Goal: Find specific page/section: Find specific page/section

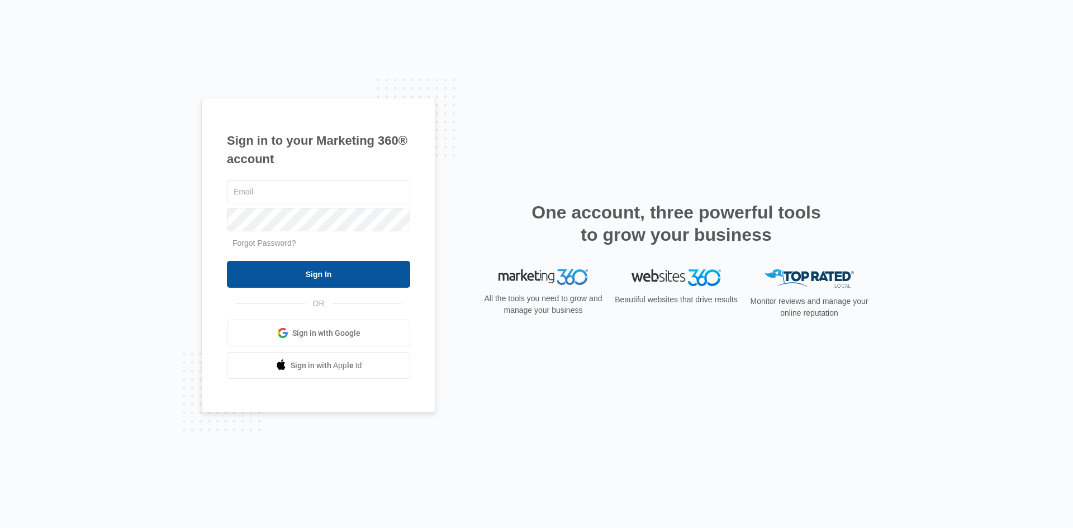
type input "nichole.koponen@madwire.com"
click at [363, 285] on input "Sign In" at bounding box center [318, 274] width 183 height 27
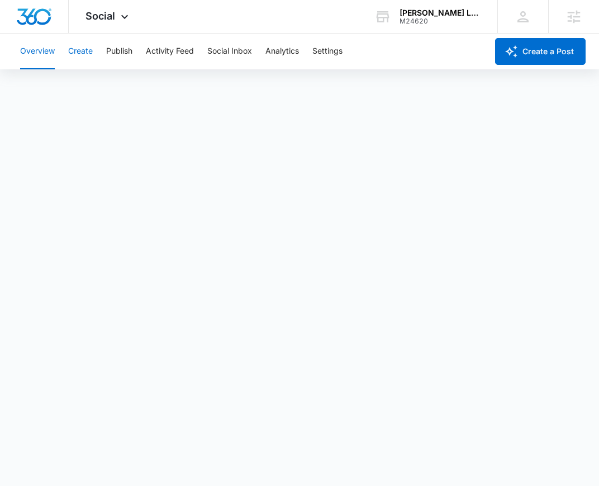
click at [88, 50] on button "Create" at bounding box center [80, 52] width 25 height 36
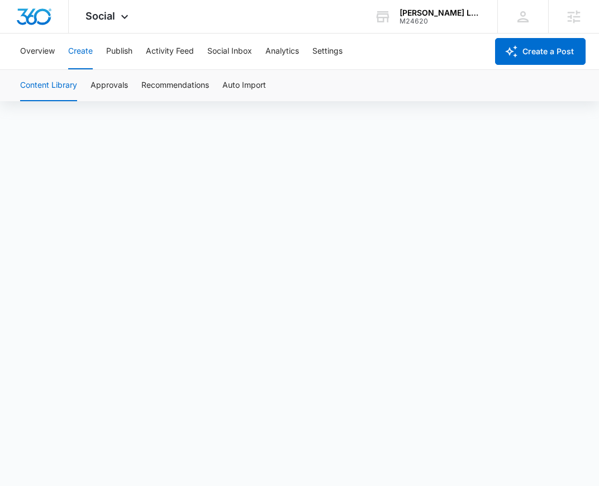
scroll to position [8, 0]
click at [104, 79] on button "Approvals" at bounding box center [109, 85] width 37 height 31
click at [45, 86] on button "Content Library" at bounding box center [48, 85] width 57 height 31
click at [444, 13] on div "Moran Laser And Salon" at bounding box center [441, 12] width 82 height 9
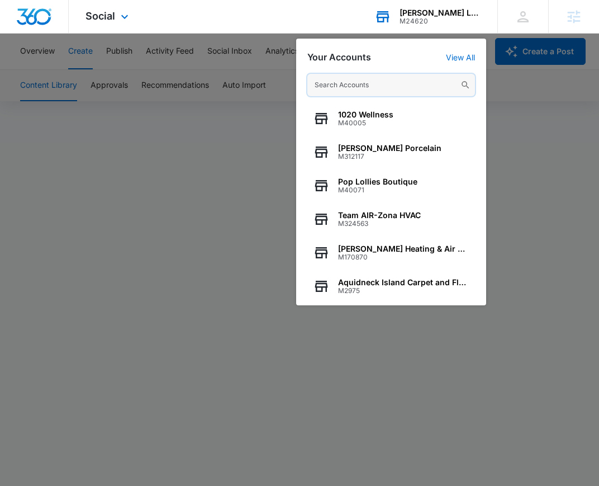
click at [384, 92] on input "text" at bounding box center [391, 85] width 168 height 22
paste input "M335996"
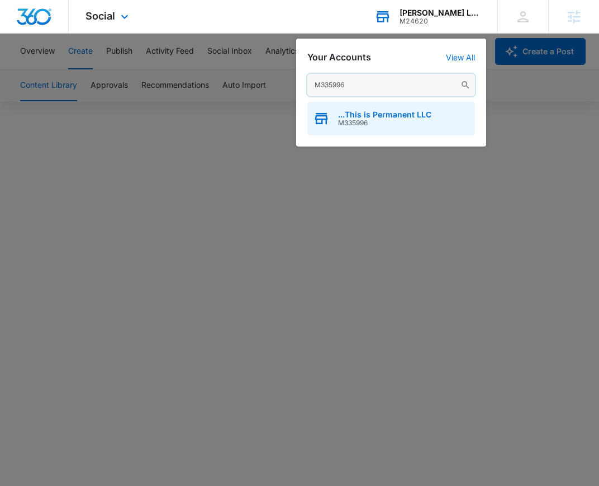
type input "M335996"
click at [377, 125] on span "M335996" at bounding box center [384, 123] width 93 height 8
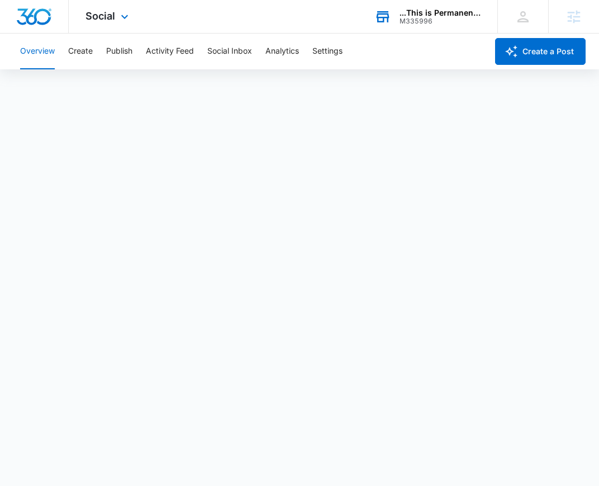
scroll to position [3, 0]
click at [91, 50] on button "Create" at bounding box center [80, 52] width 25 height 36
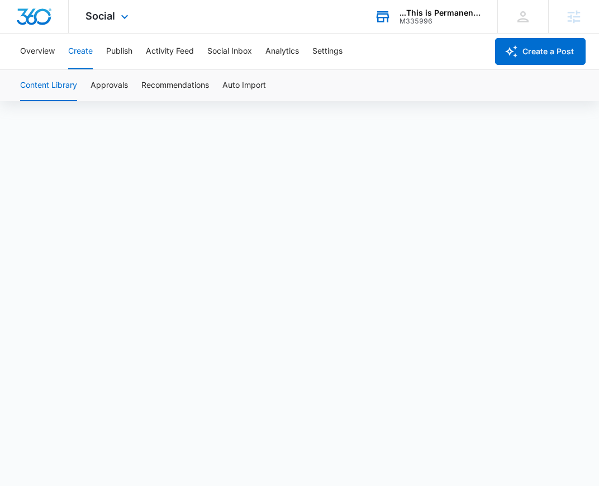
scroll to position [8, 0]
click at [111, 78] on button "Approvals" at bounding box center [109, 85] width 37 height 31
click at [47, 86] on button "Content Library" at bounding box center [48, 85] width 57 height 31
click at [96, 83] on button "Approvals" at bounding box center [109, 85] width 37 height 31
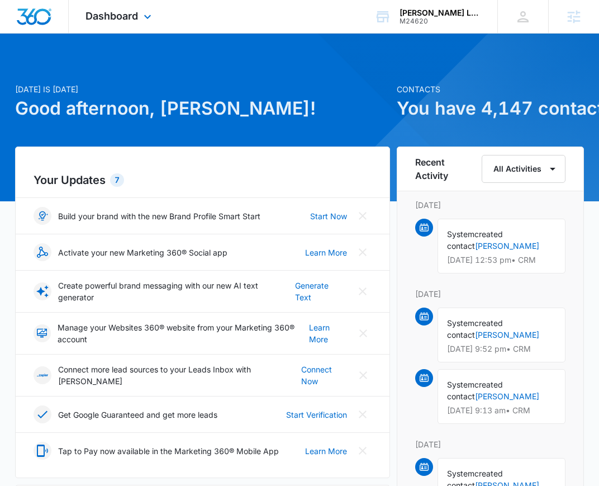
click at [107, 22] on div "Dashboard Apps Reputation Websites Forms CRM Email Social Shop Content Ads Inte…" at bounding box center [120, 16] width 102 height 33
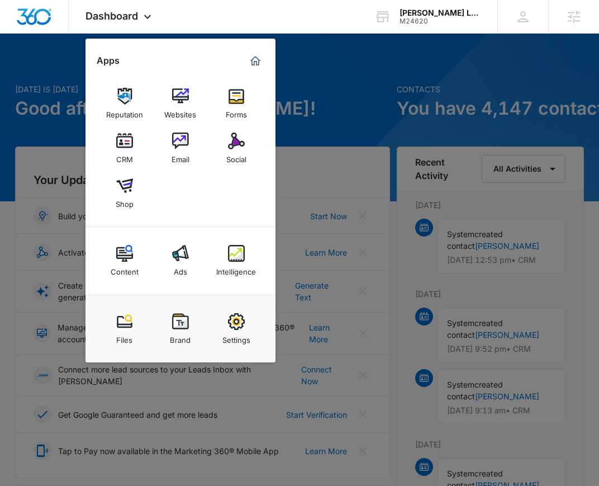
click at [335, 121] on div at bounding box center [299, 243] width 599 height 486
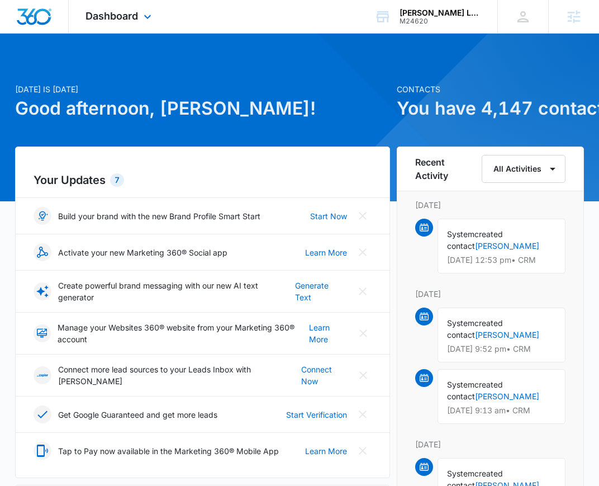
click at [98, 9] on div "Dashboard Apps Reputation Websites Forms CRM Email Social Shop Content Ads Inte…" at bounding box center [120, 16] width 102 height 33
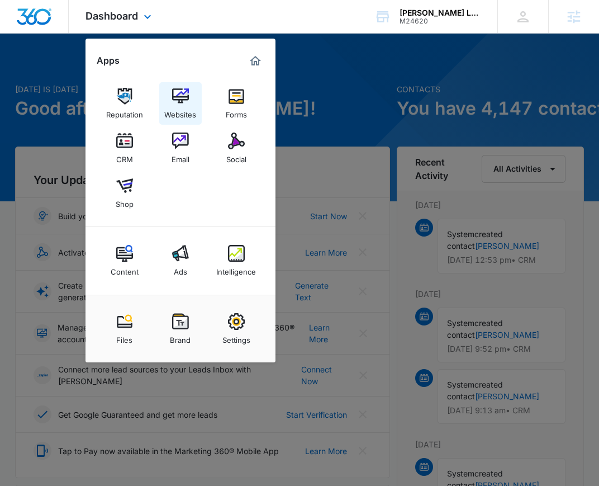
click at [192, 102] on link "Websites" at bounding box center [180, 103] width 42 height 42
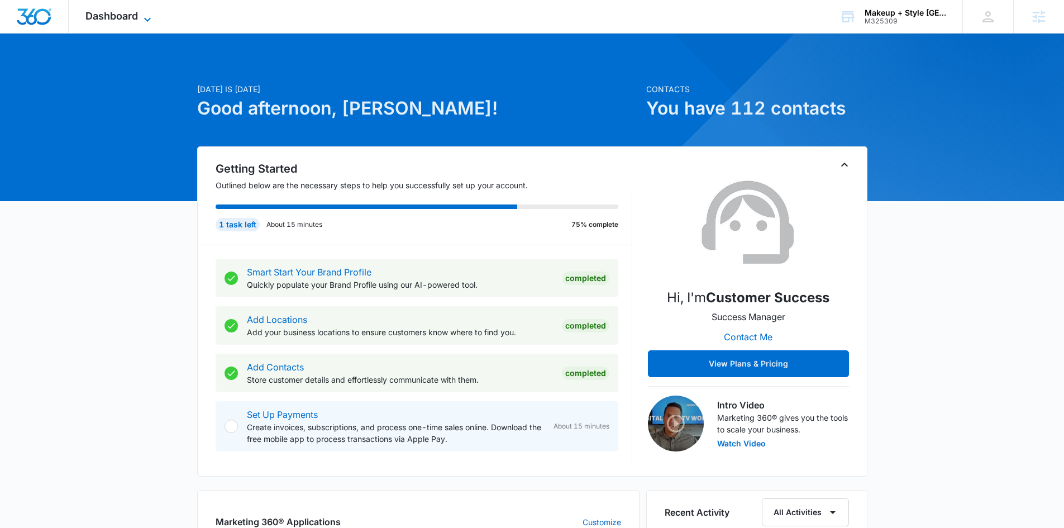
click at [116, 18] on span "Dashboard" at bounding box center [111, 16] width 53 height 12
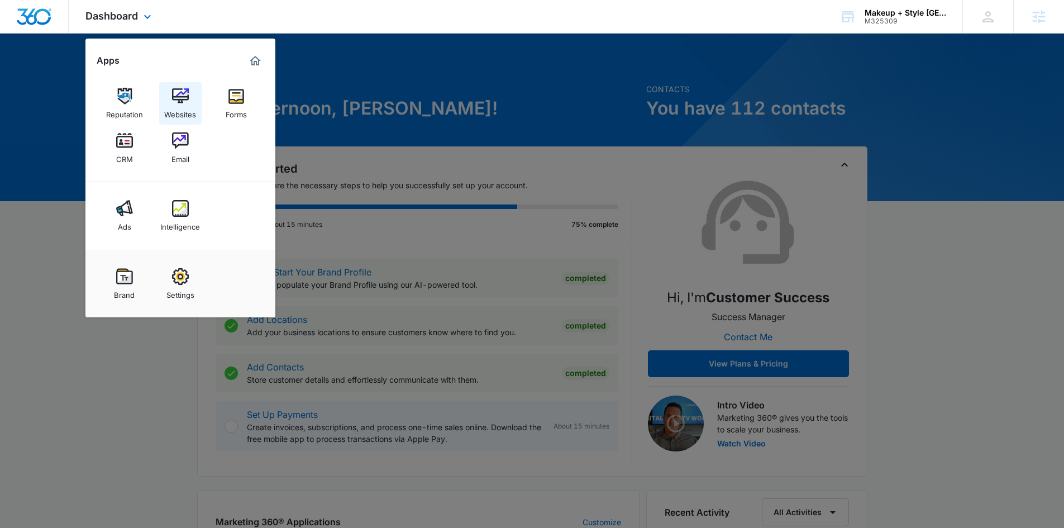
click at [188, 105] on div "Websites" at bounding box center [180, 111] width 32 height 15
